Goal: Information Seeking & Learning: Learn about a topic

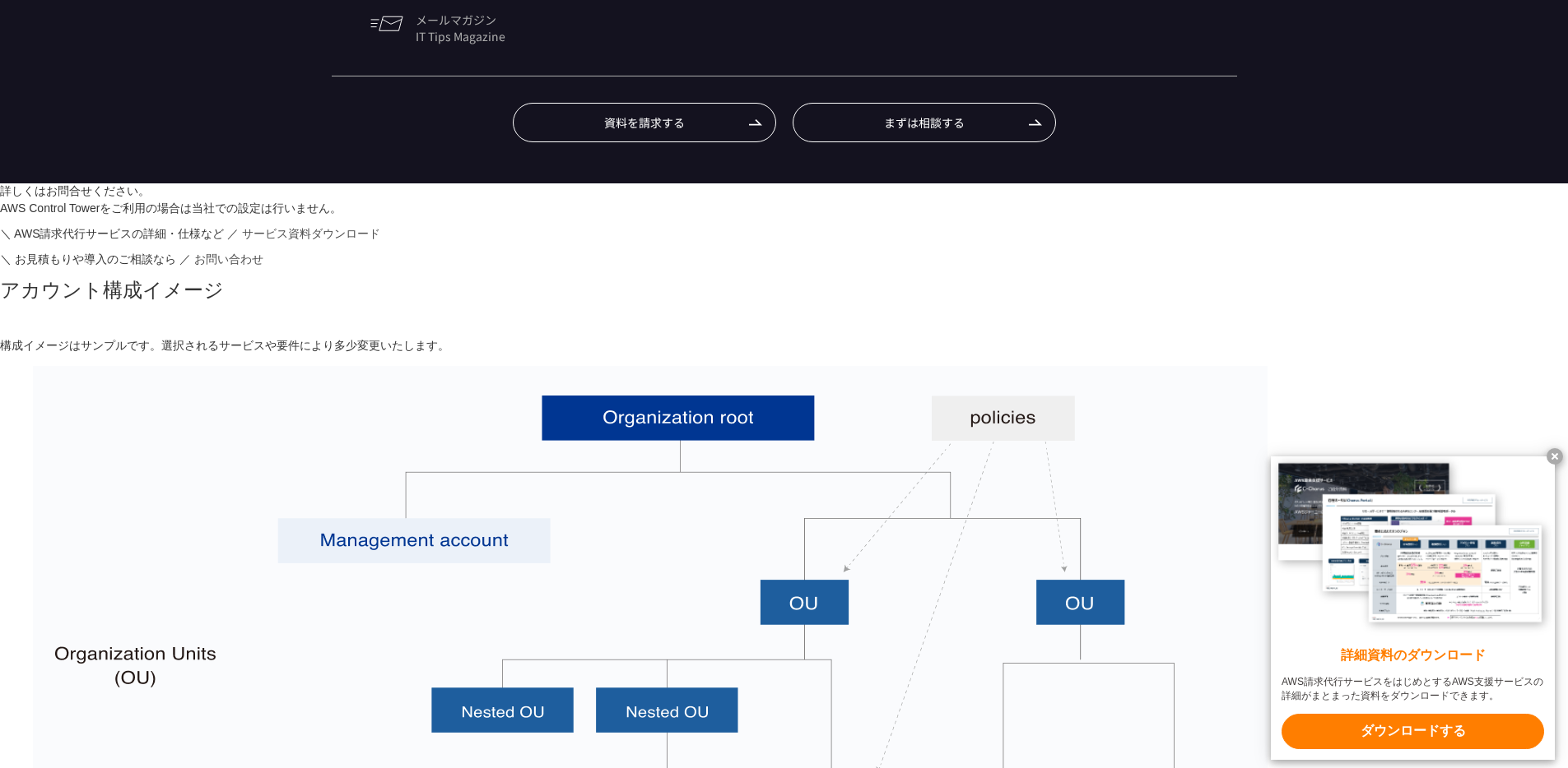
scroll to position [1652, 0]
click at [1558, 454] on x-t at bounding box center [1554, 455] width 16 height 16
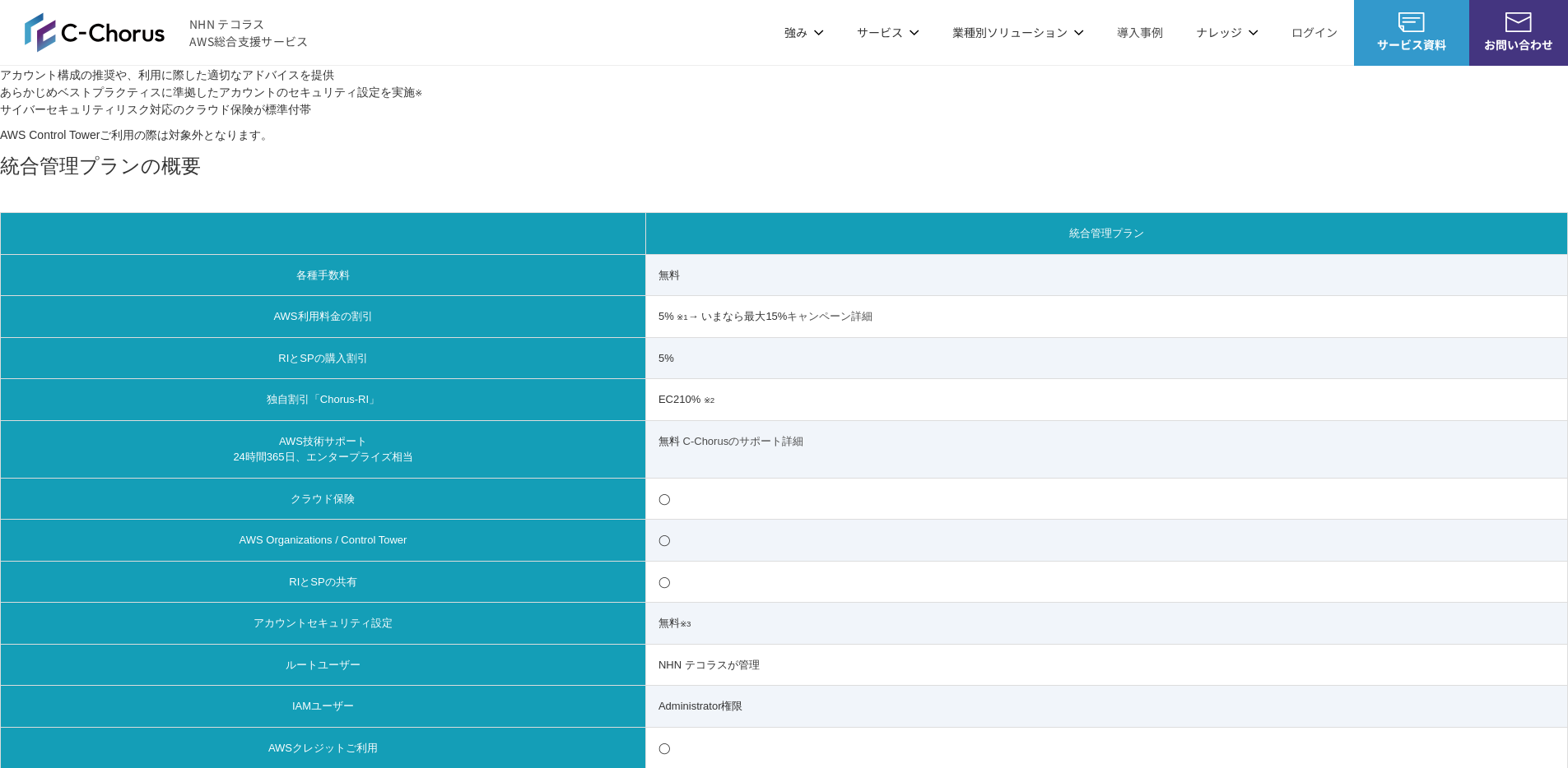
scroll to position [0, 0]
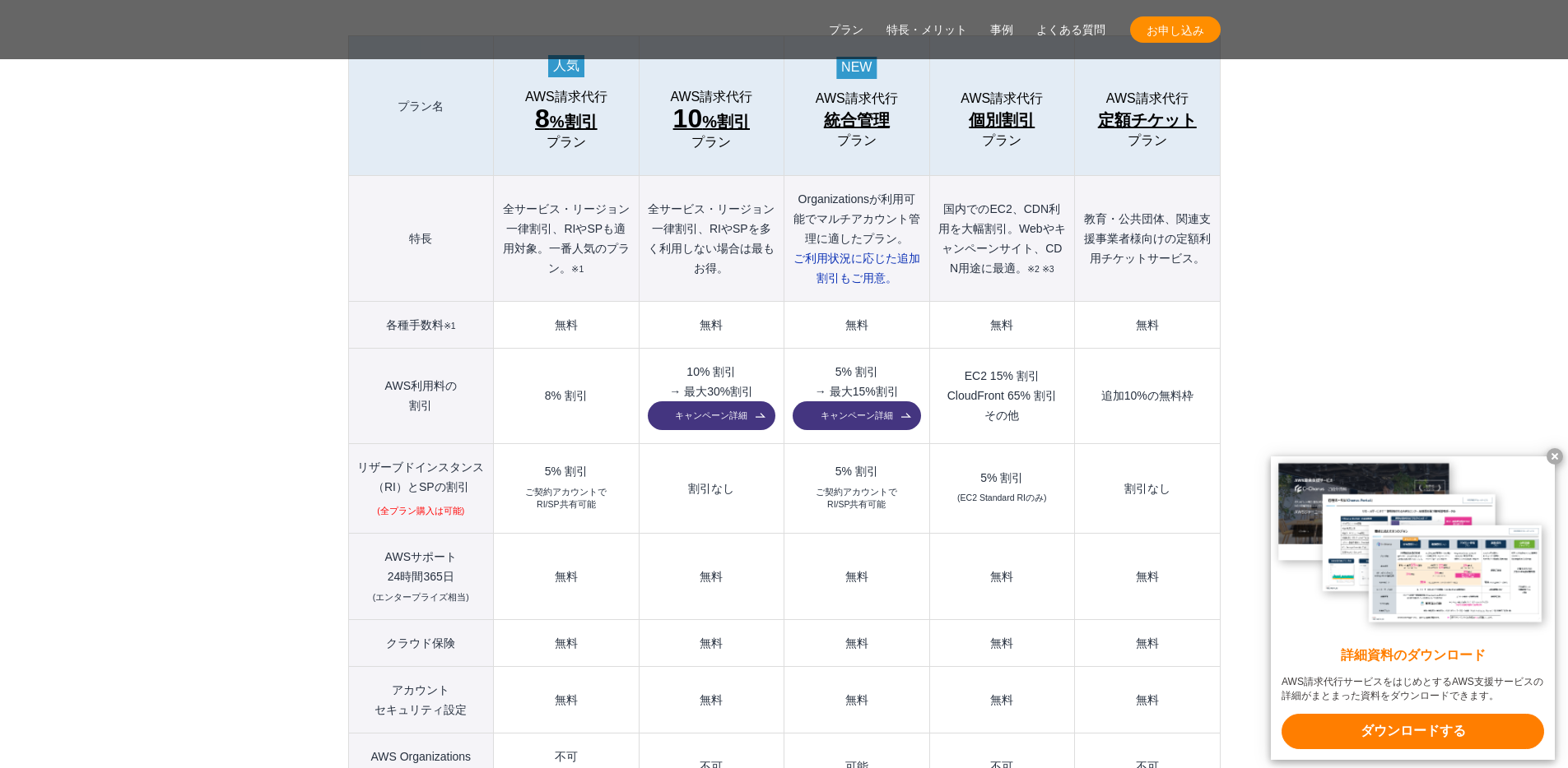
scroll to position [1849, 0]
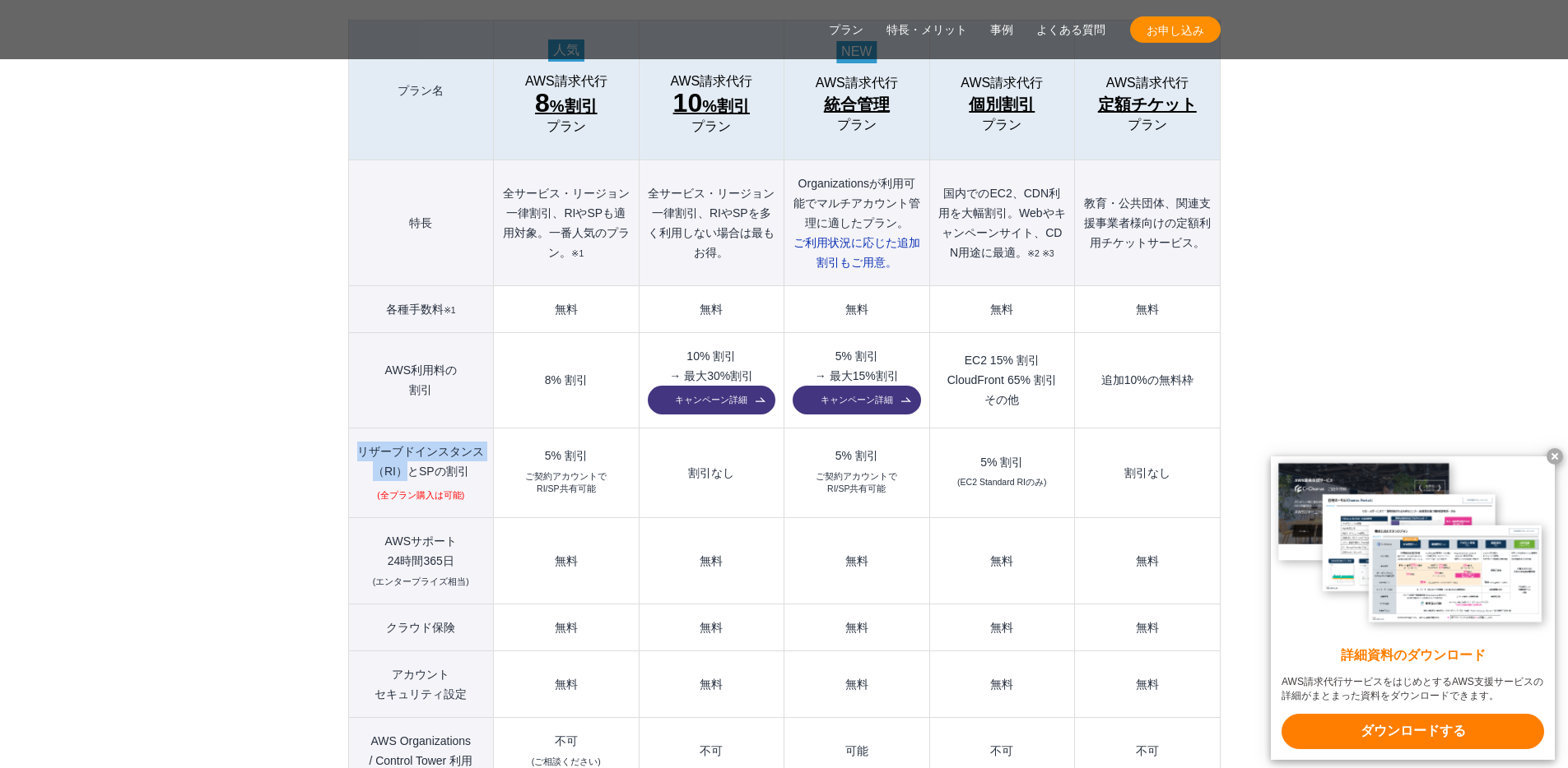
drag, startPoint x: 362, startPoint y: 415, endPoint x: 411, endPoint y: 429, distance: 51.0
click at [411, 429] on th "リザーブドインスタンス （[GEOGRAPHIC_DATA]）とSPの割引 (全プラン購入は可能)" at bounding box center [421, 473] width 146 height 91
click at [411, 333] on th "AWS利用料の 割引" at bounding box center [421, 381] width 146 height 96
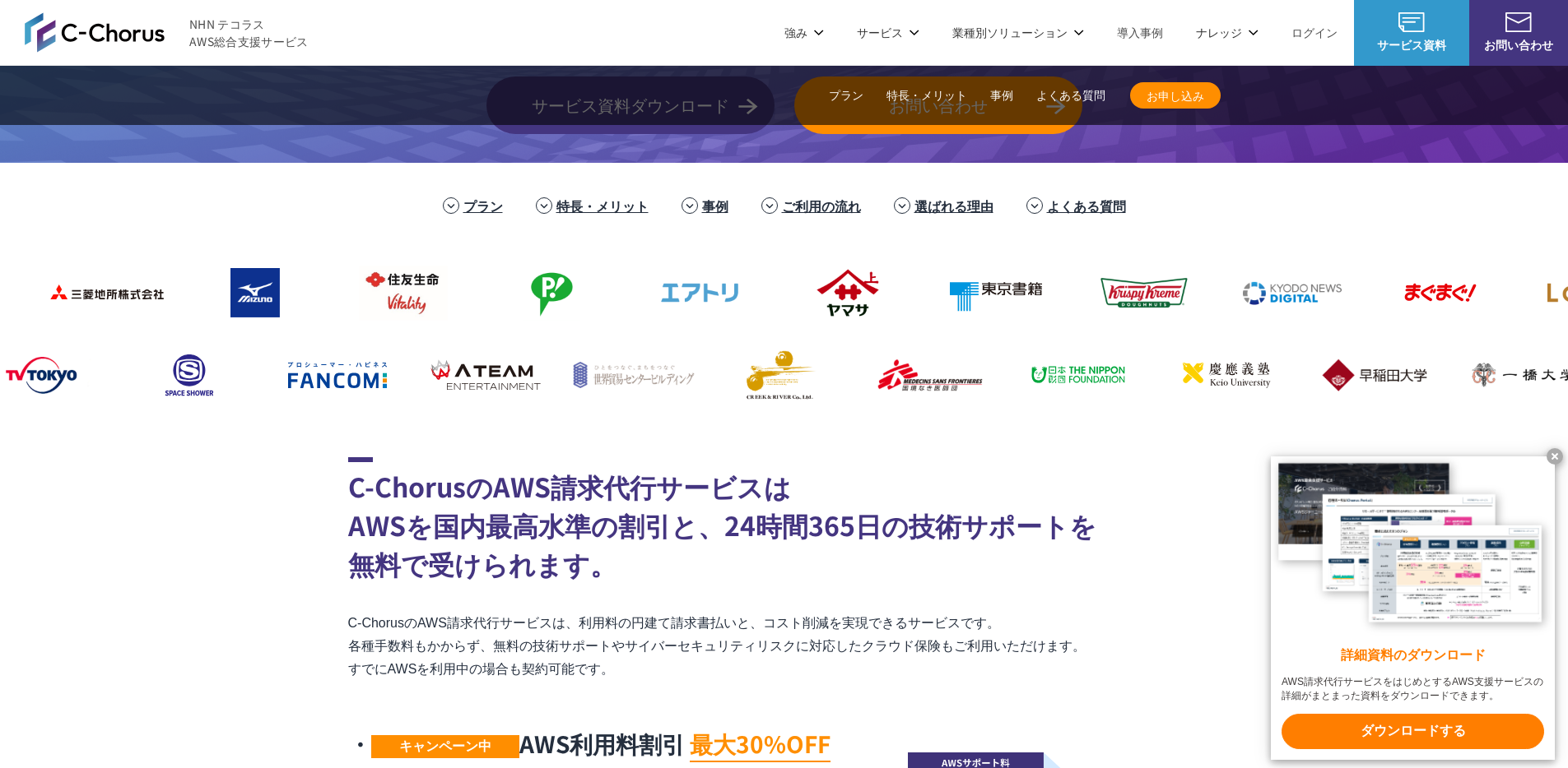
scroll to position [211, 0]
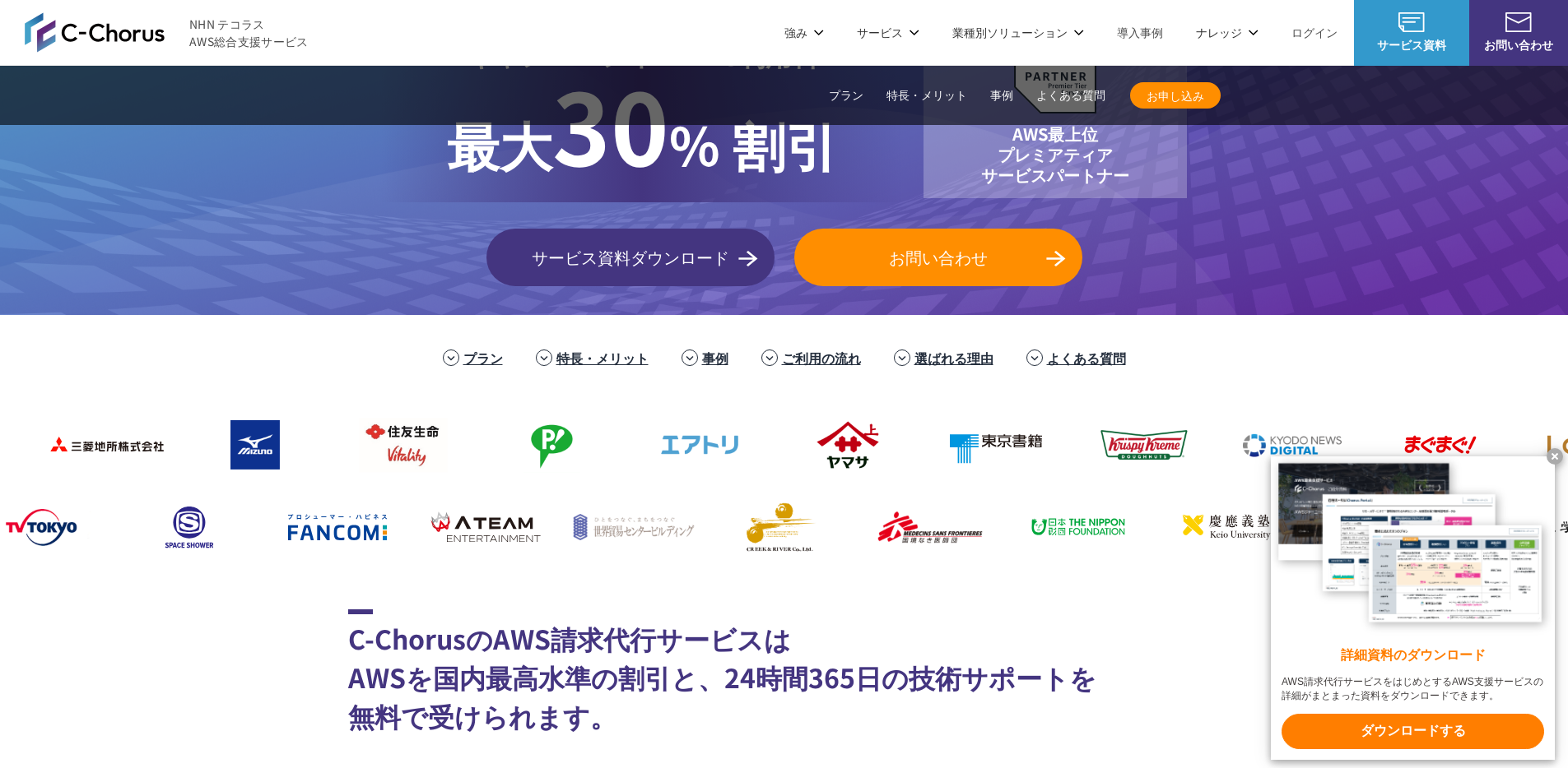
drag, startPoint x: 773, startPoint y: 455, endPoint x: 866, endPoint y: 448, distance: 93.3
click at [1556, 449] on x-t at bounding box center [1554, 455] width 16 height 16
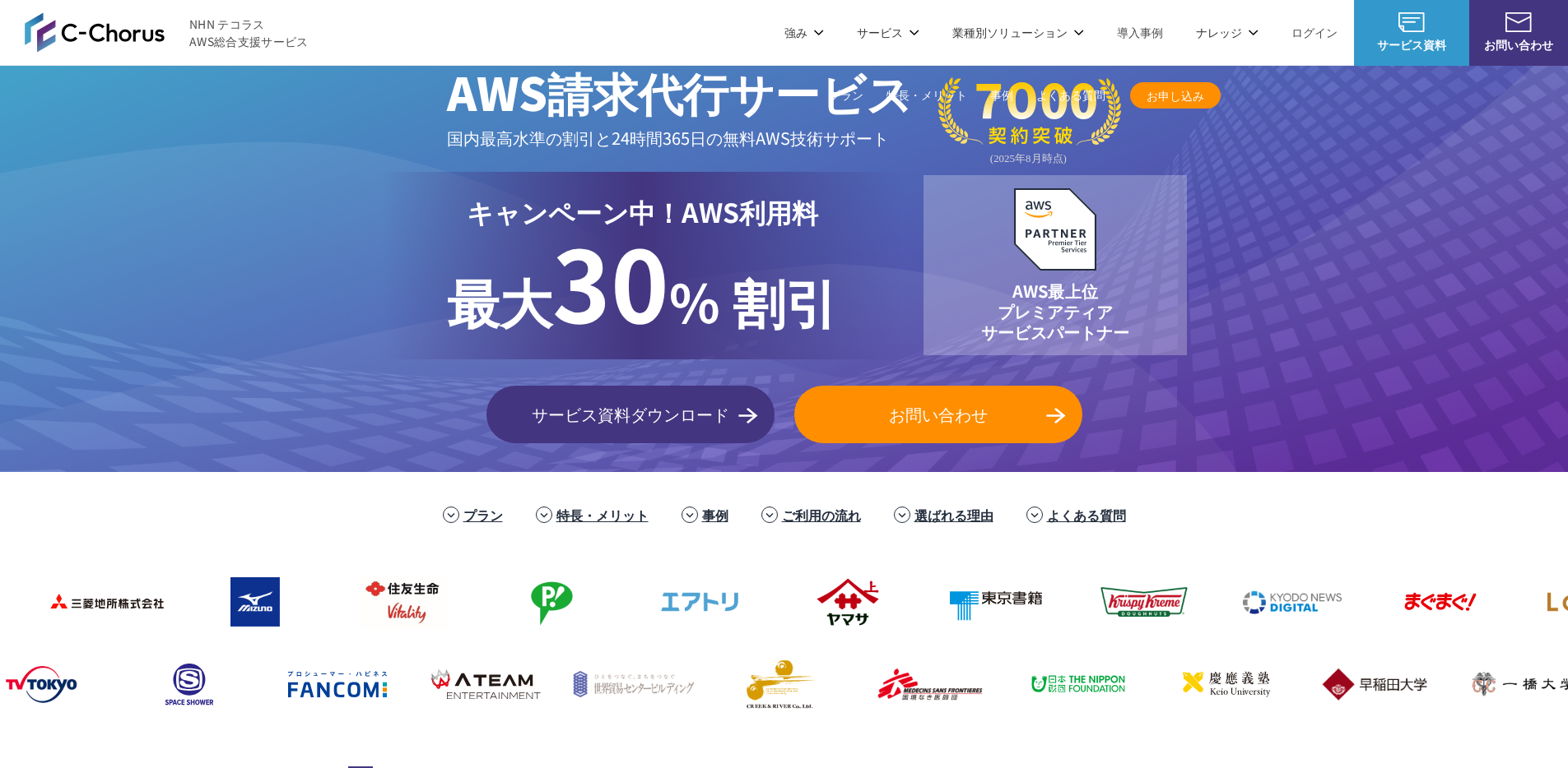
scroll to position [0, 0]
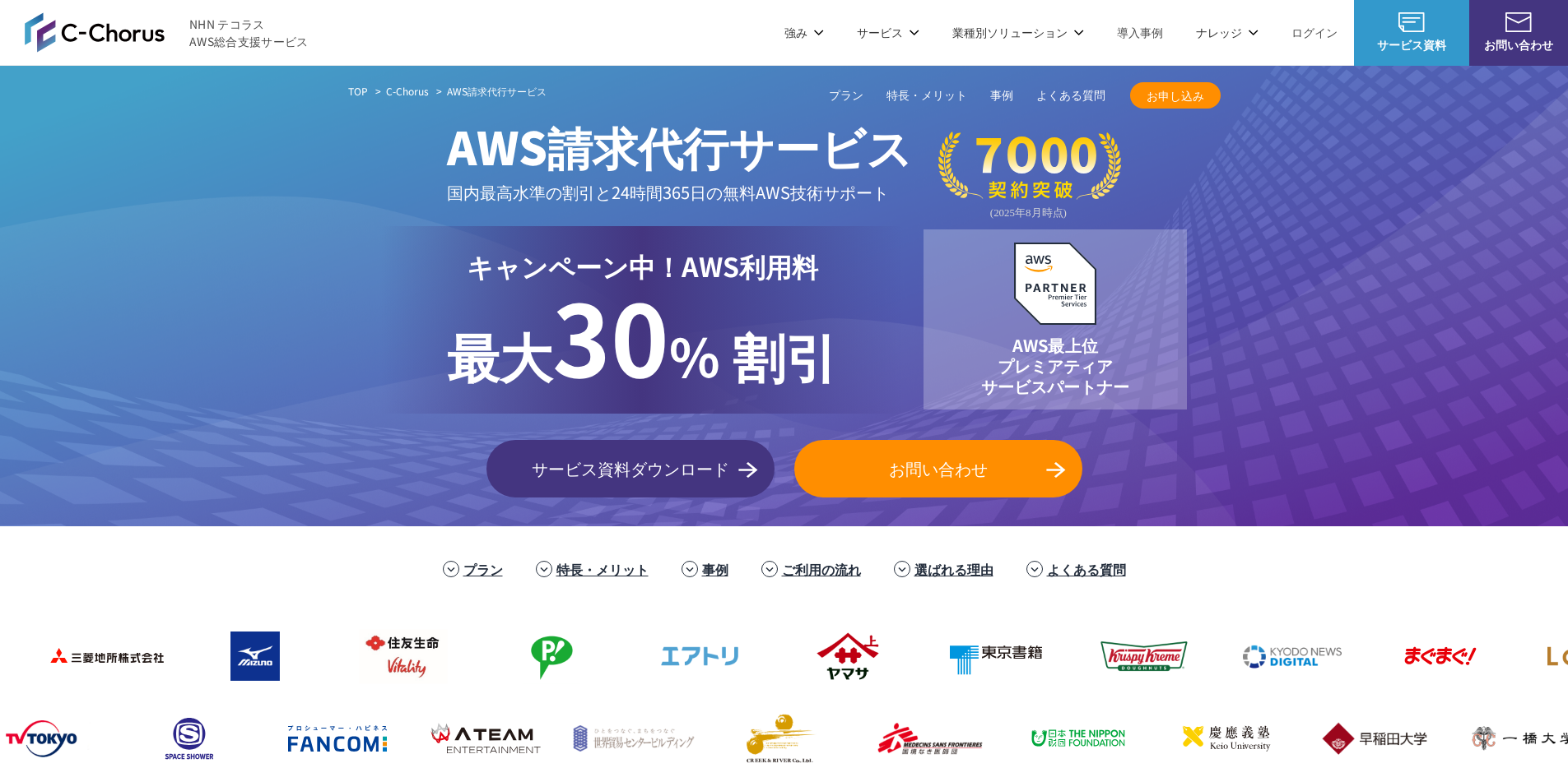
click at [1049, 92] on link "よくある質問" at bounding box center [1071, 96] width 69 height 17
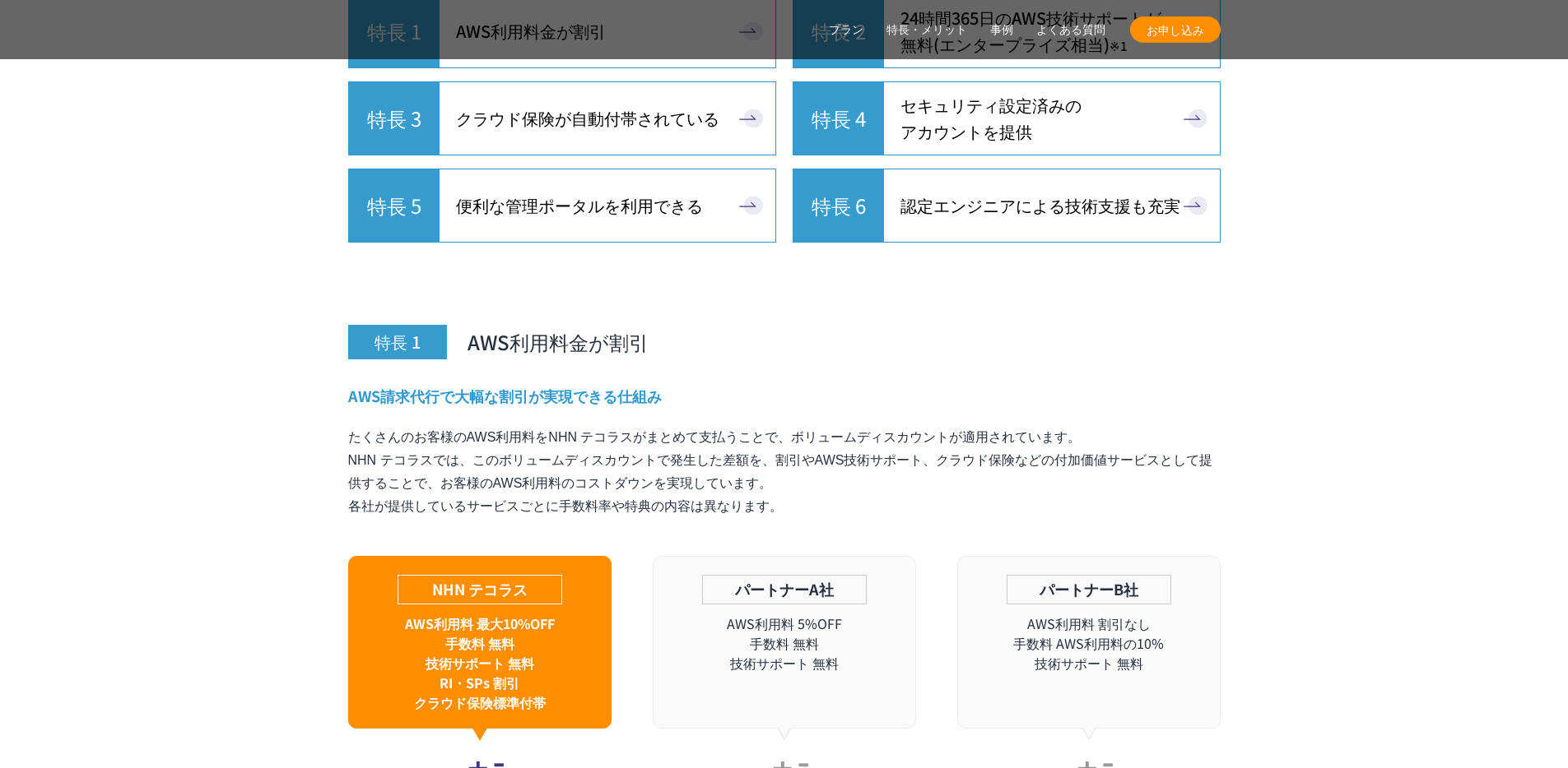
scroll to position [11652, 0]
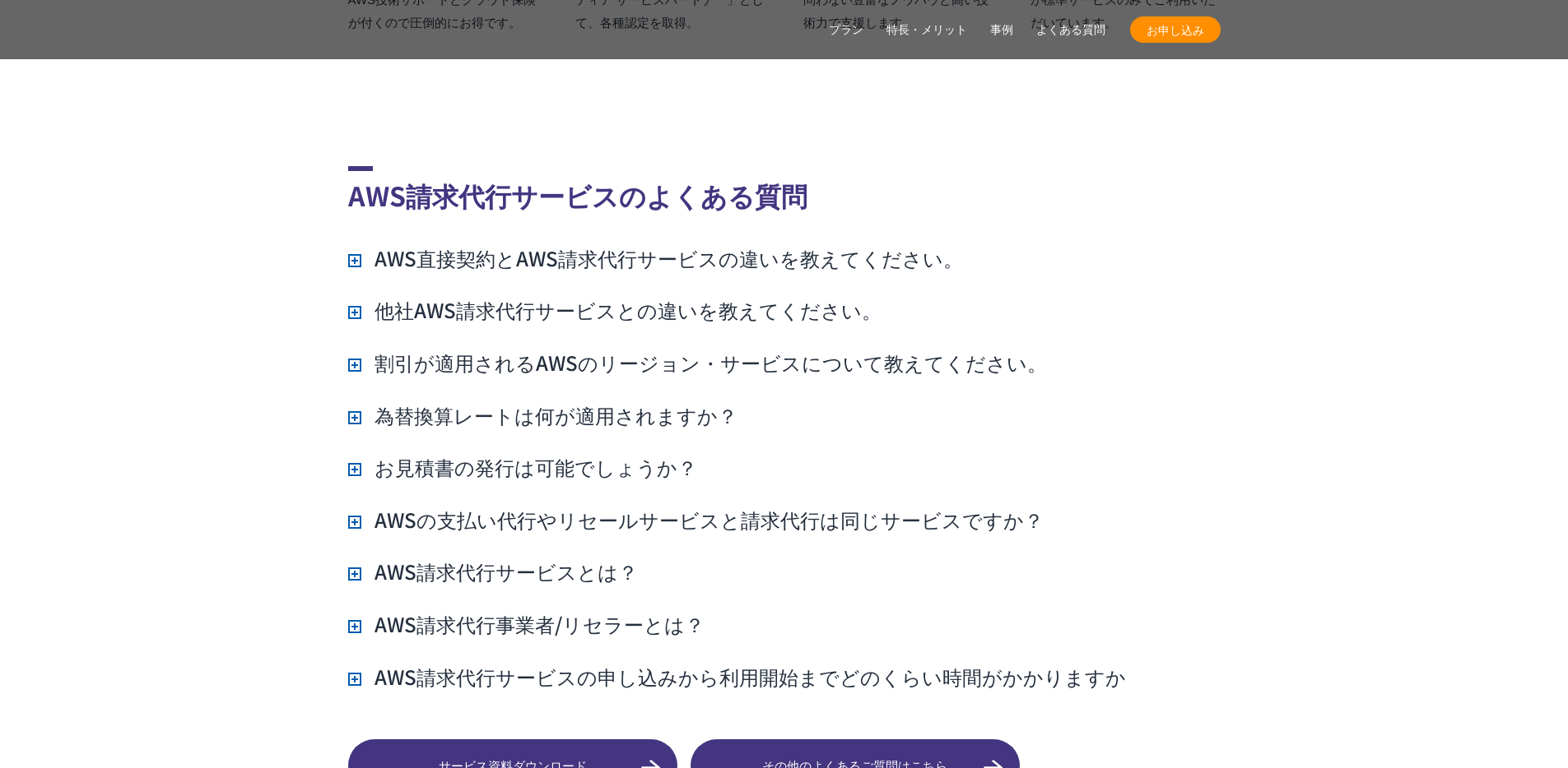
click at [509, 244] on h3 "AWS直接契約とAWS請求代行サービスの違いを教えてください。" at bounding box center [655, 259] width 615 height 28
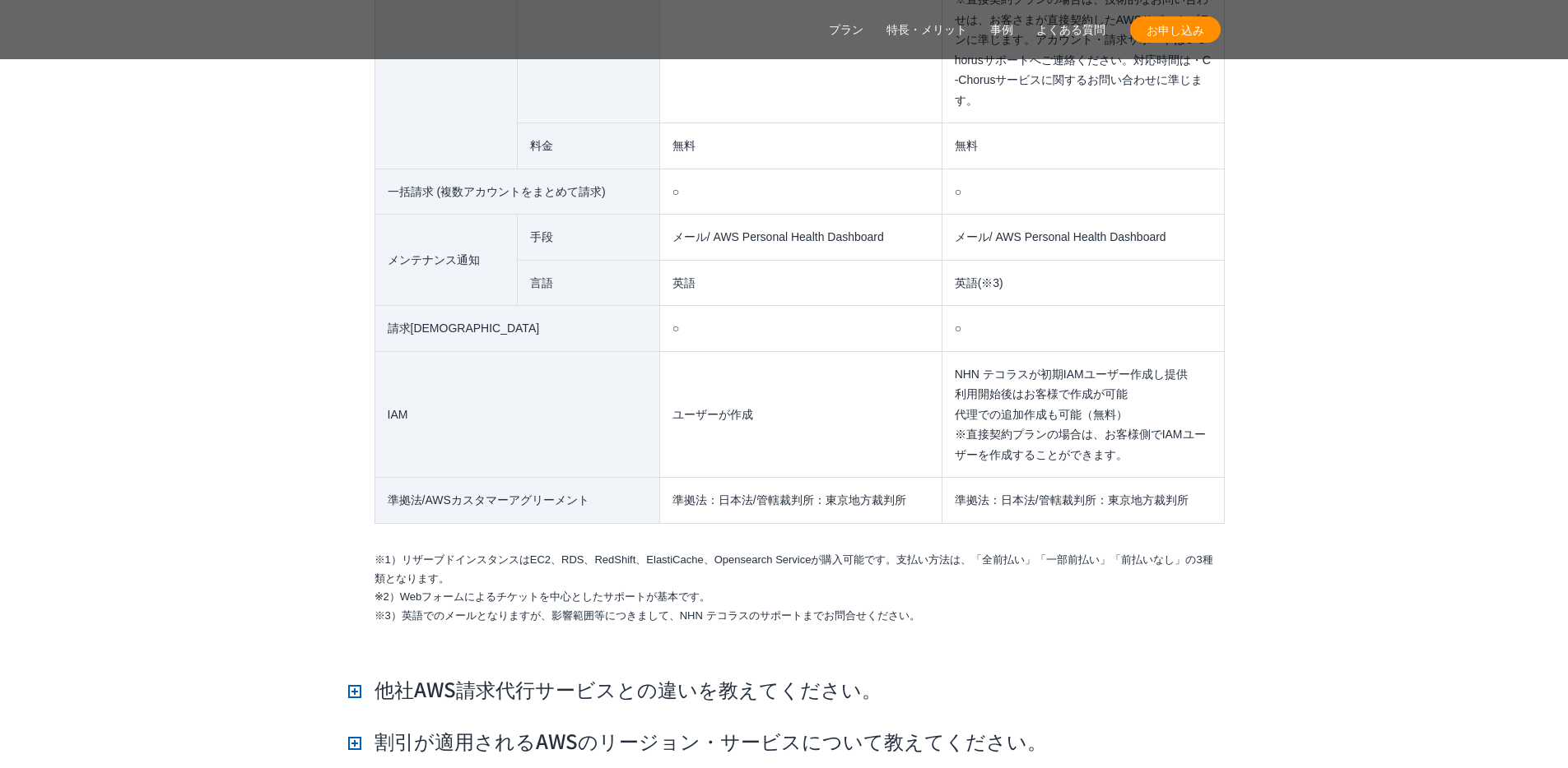
scroll to position [14099, 0]
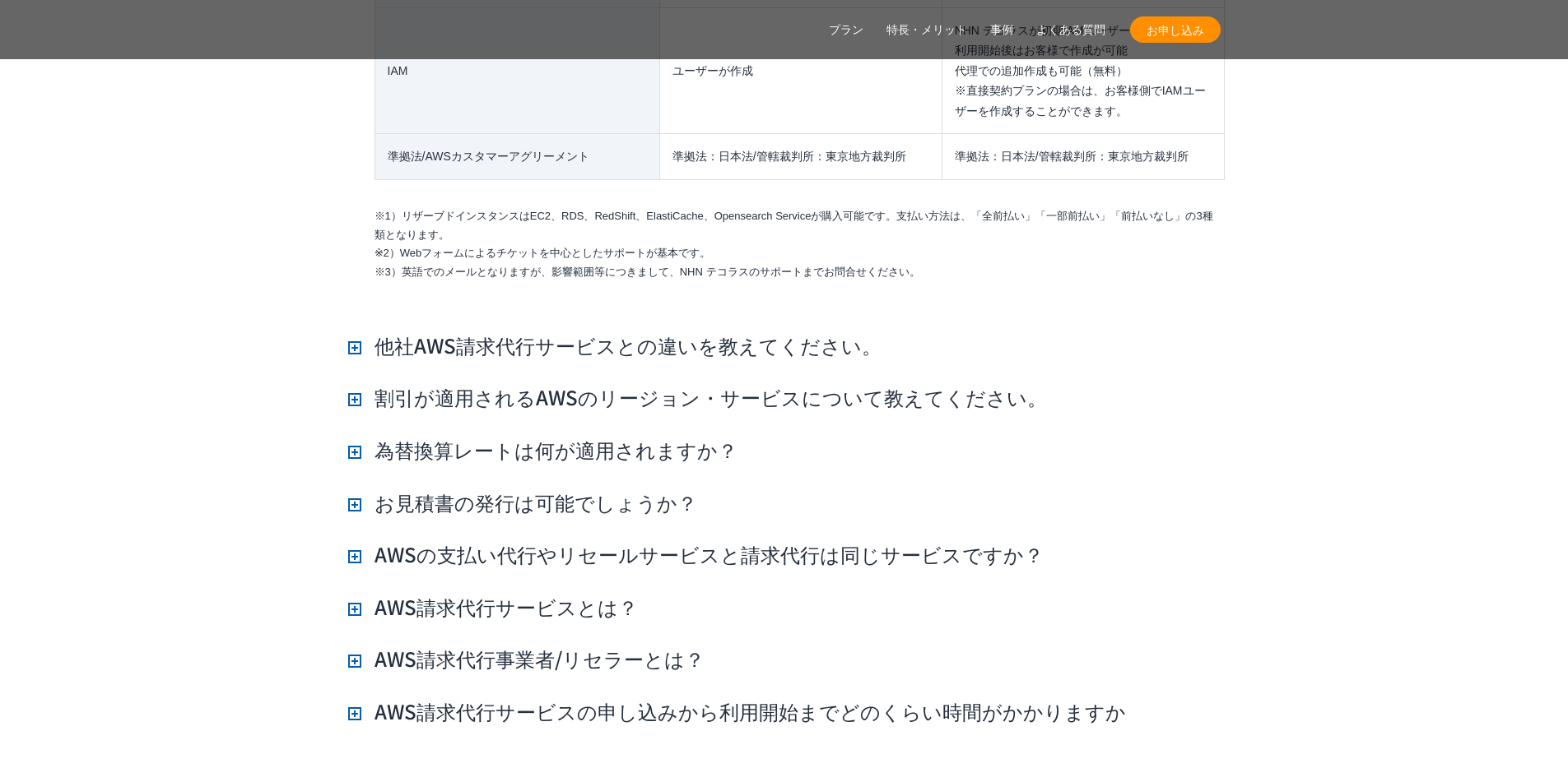
click at [775, 384] on h3 "割引が適用されるAWSのリージョン・サービスについて教えてください。" at bounding box center [697, 398] width 699 height 28
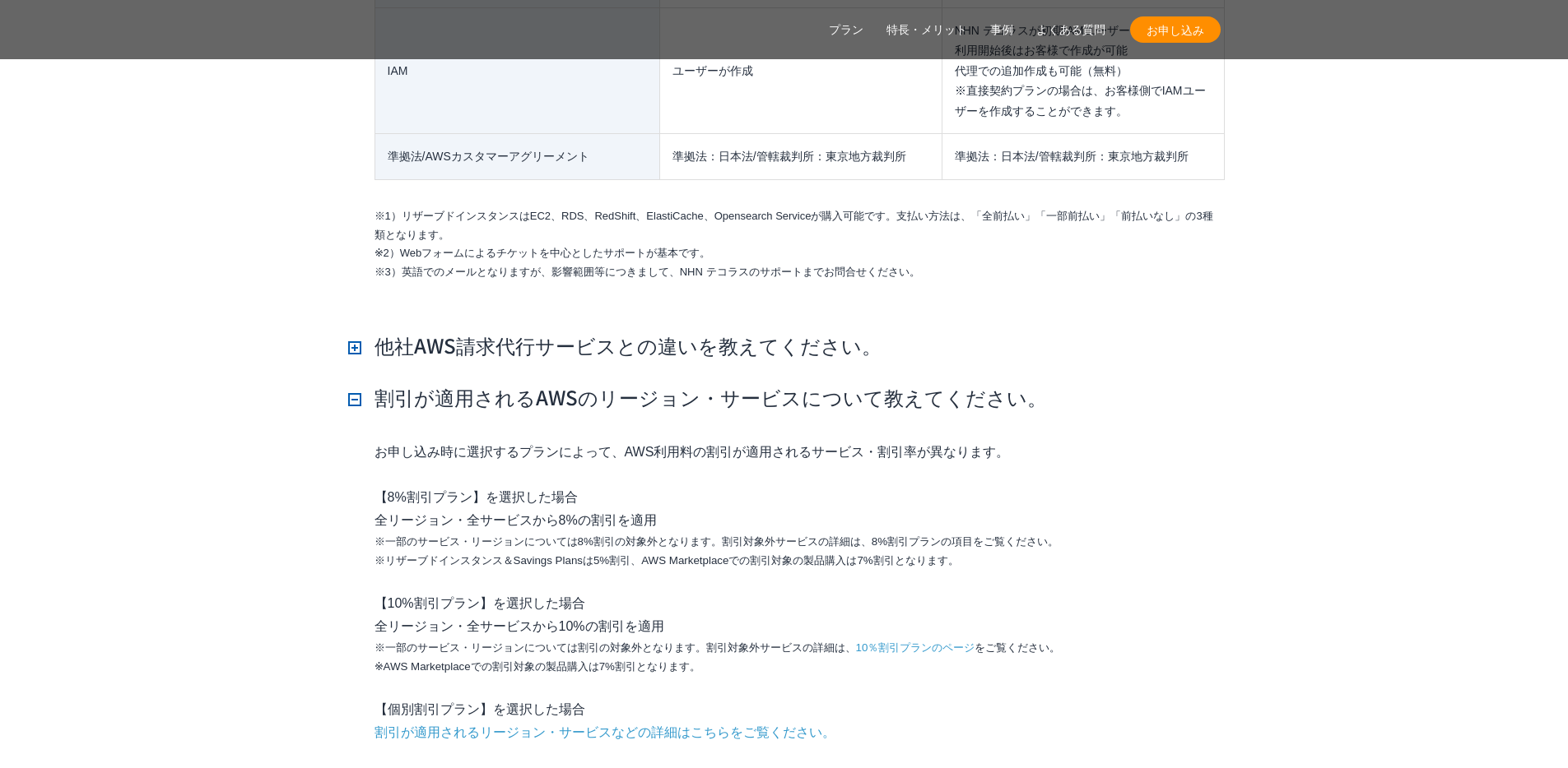
click at [775, 384] on h3 "割引が適用されるAWSのリージョン・サービスについて教えてください。" at bounding box center [697, 398] width 699 height 28
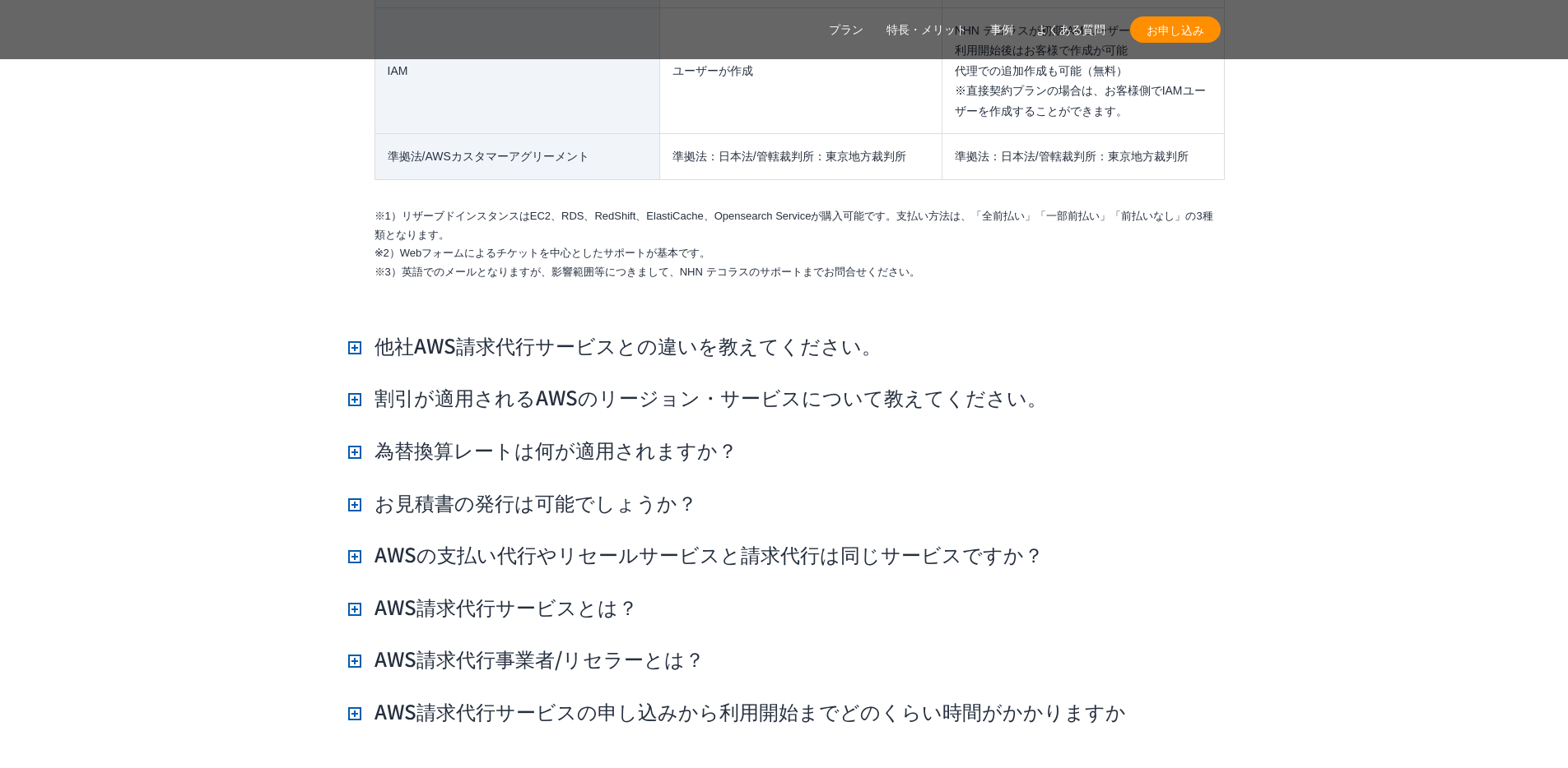
click at [485, 436] on h3 "為替換算レートは何が適用されますか？" at bounding box center [542, 450] width 389 height 28
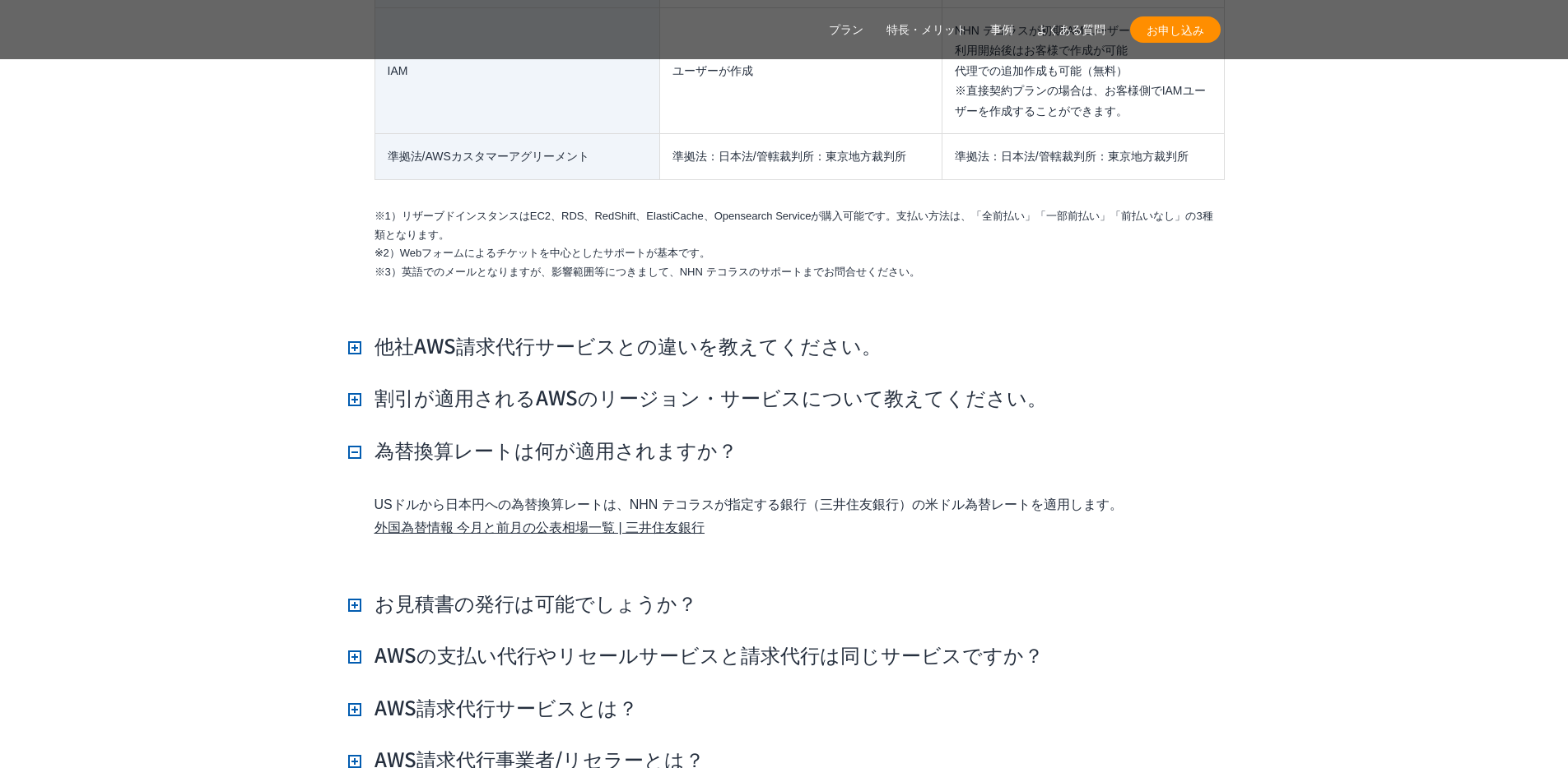
click at [485, 436] on h3 "為替換算レートは何が適用されますか？" at bounding box center [542, 450] width 389 height 28
